Goal: Information Seeking & Learning: Compare options

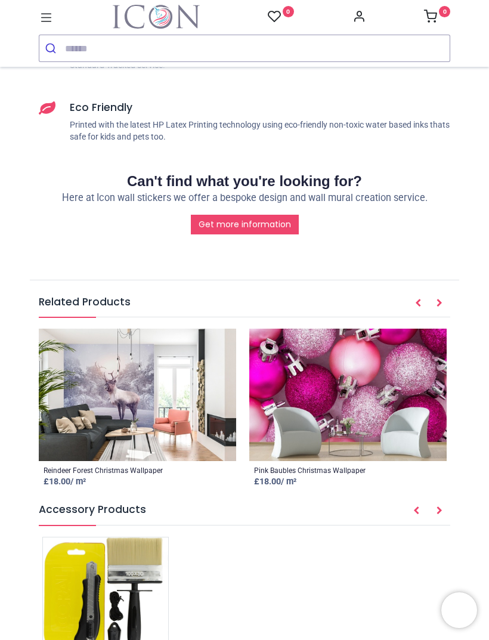
scroll to position [2602, 0]
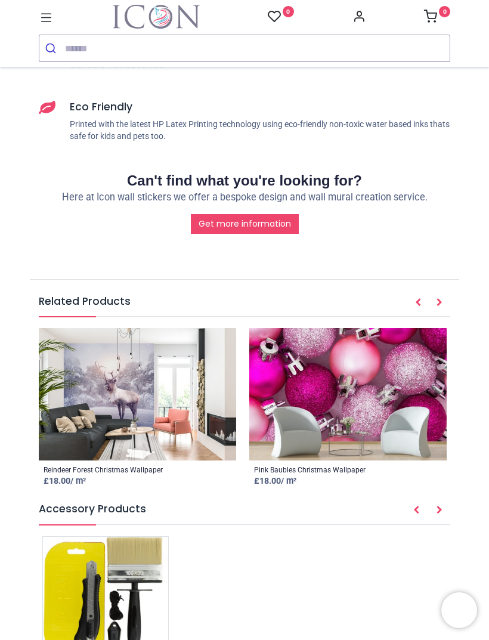
click at [115, 328] on img at bounding box center [137, 394] width 197 height 132
click at [107, 328] on img at bounding box center [137, 394] width 197 height 132
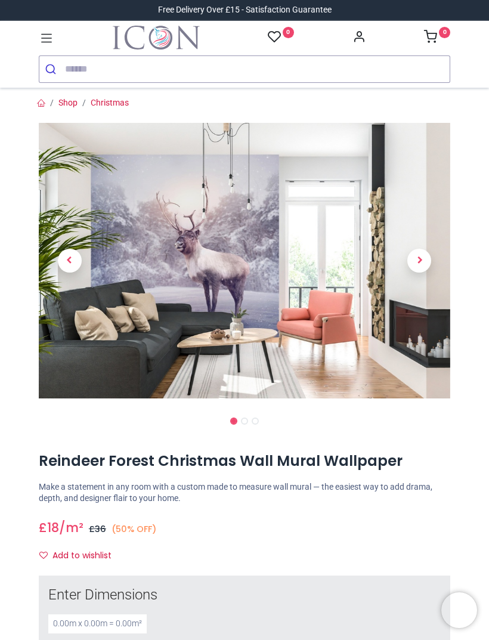
click at [129, 233] on img at bounding box center [244, 261] width 411 height 276
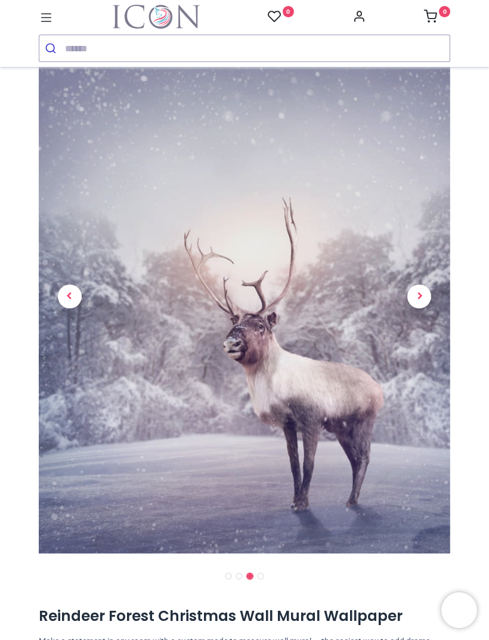
scroll to position [63, 0]
click at [420, 293] on span "Next" at bounding box center [419, 296] width 24 height 24
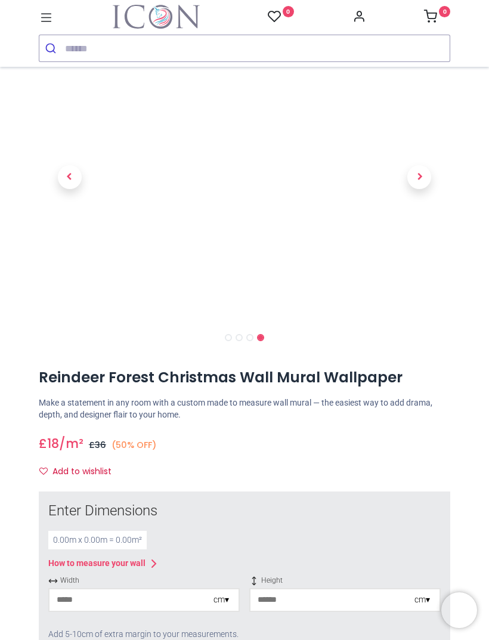
click at [424, 176] on span "Next" at bounding box center [419, 177] width 24 height 24
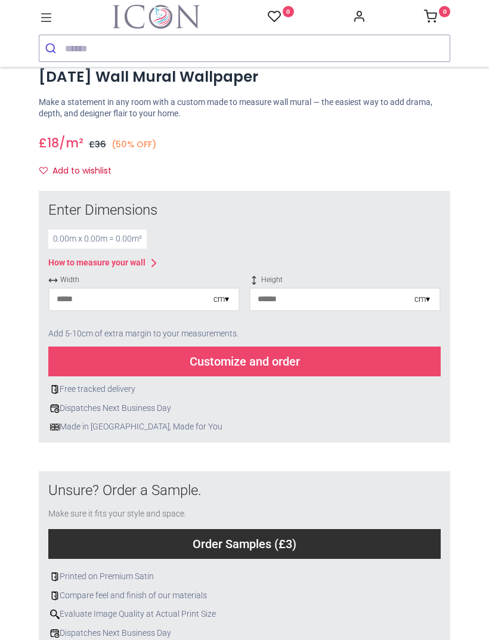
scroll to position [70, 0]
